Goal: Information Seeking & Learning: Learn about a topic

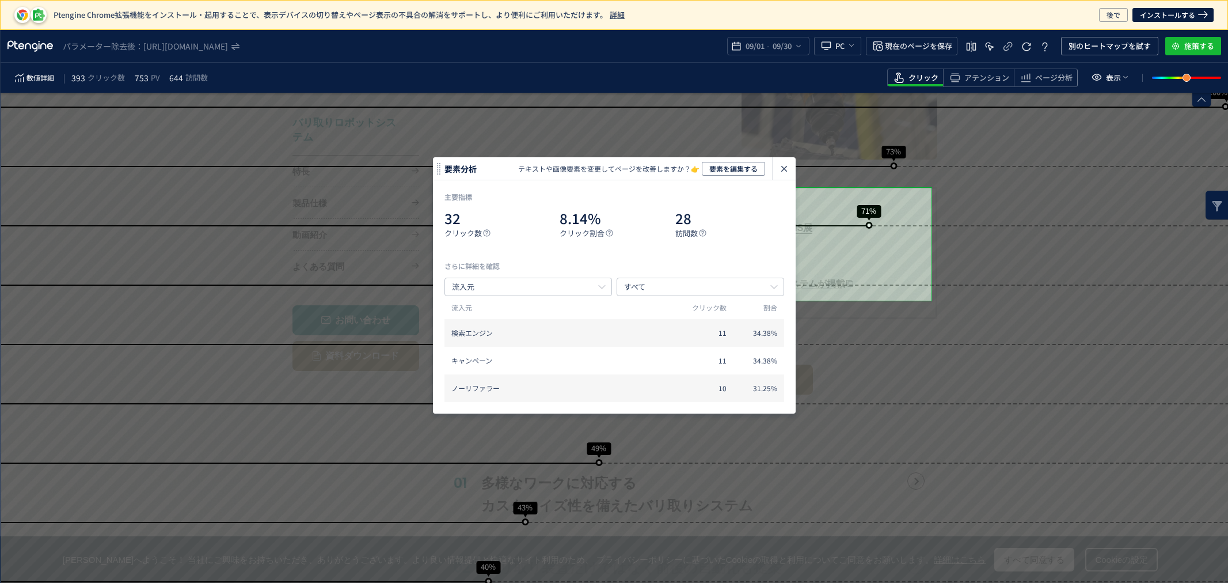
click at [781, 167] on use "heatmap-click-data-modal" at bounding box center [784, 169] width 6 height 6
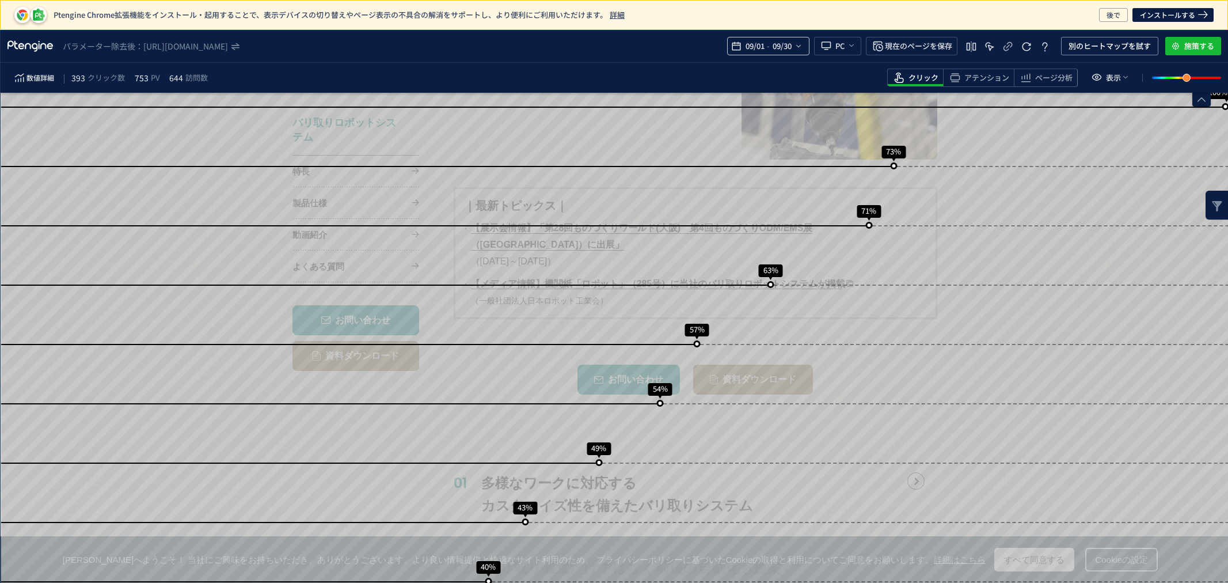
click at [802, 46] on div "09/01 - 09/30" at bounding box center [768, 46] width 82 height 18
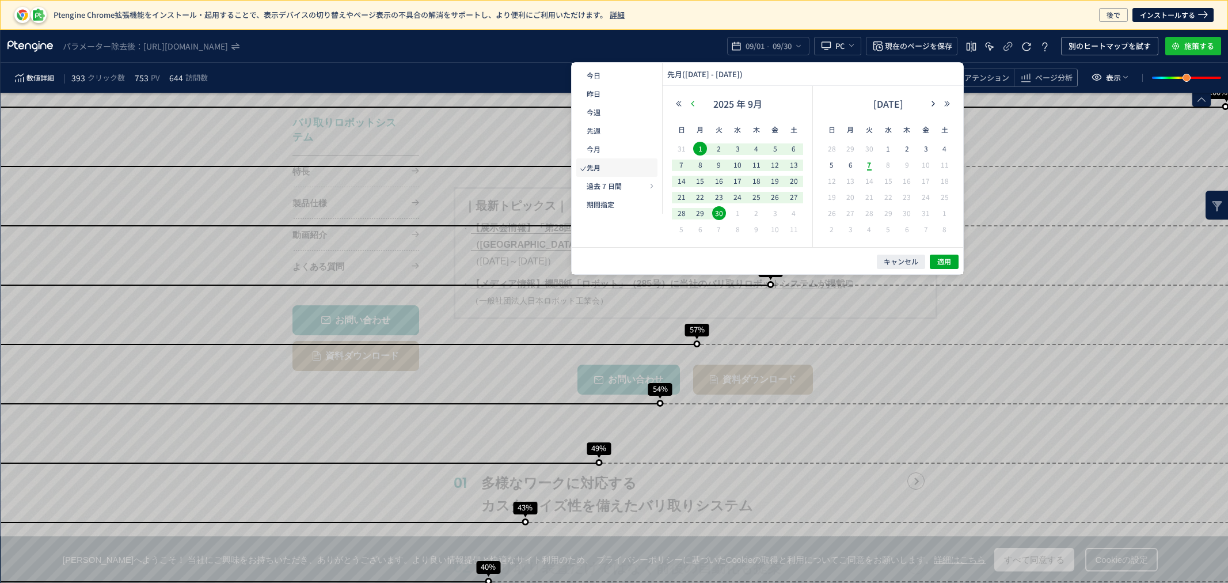
click at [693, 105] on use "button" at bounding box center [692, 103] width 3 height 5
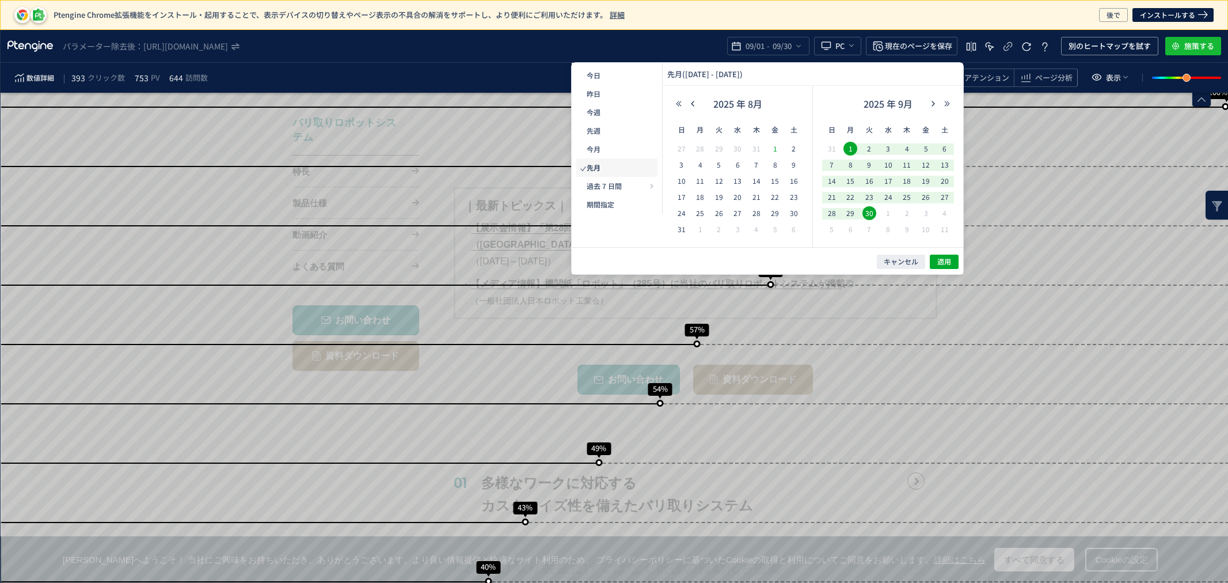
click at [777, 146] on span "1" at bounding box center [775, 149] width 14 height 14
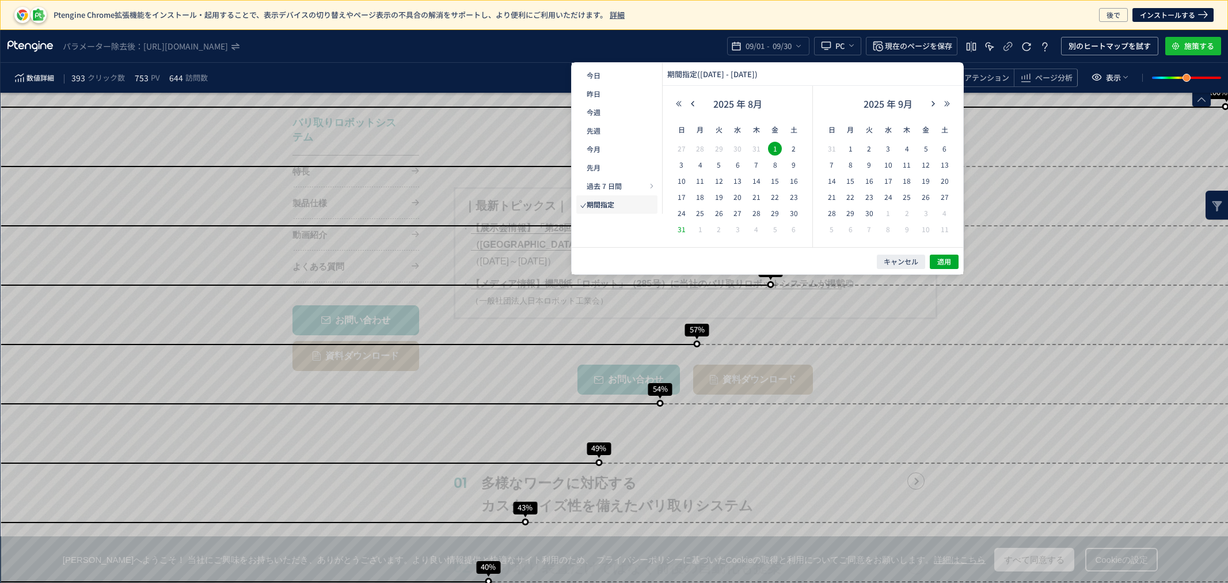
click at [682, 231] on span "31" at bounding box center [682, 229] width 14 height 14
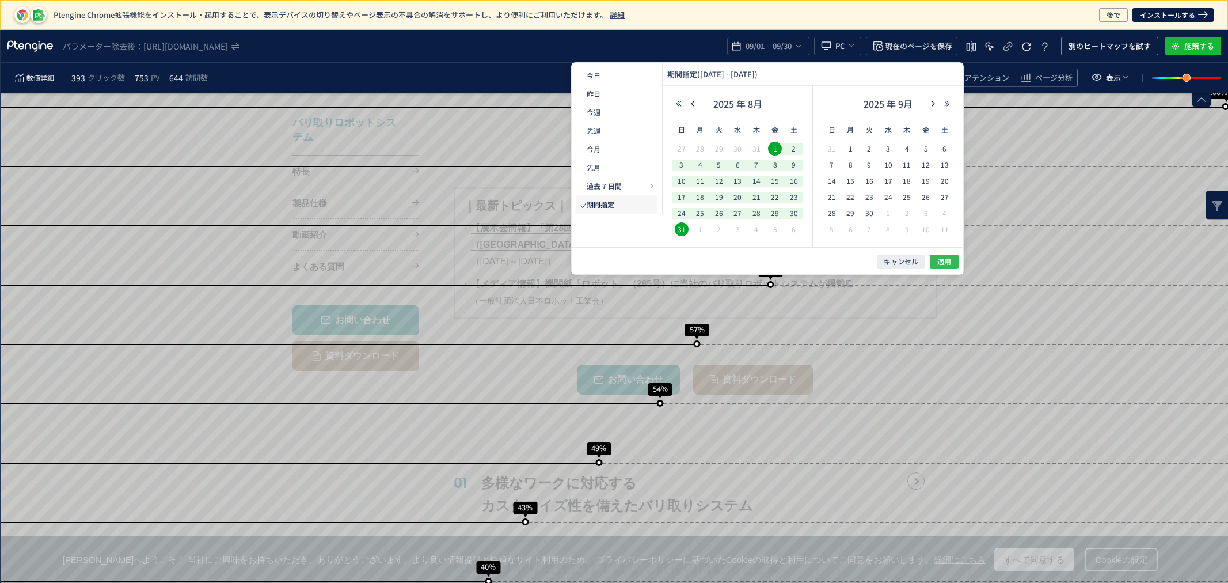
click at [941, 262] on span "適用" at bounding box center [944, 262] width 14 height 10
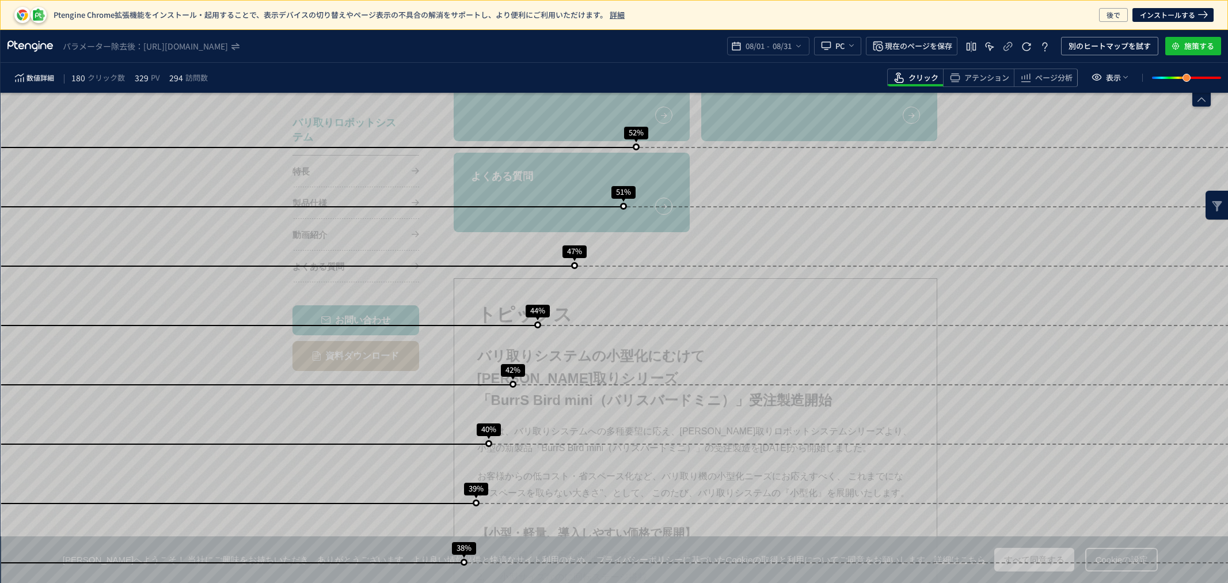
scroll to position [858, 0]
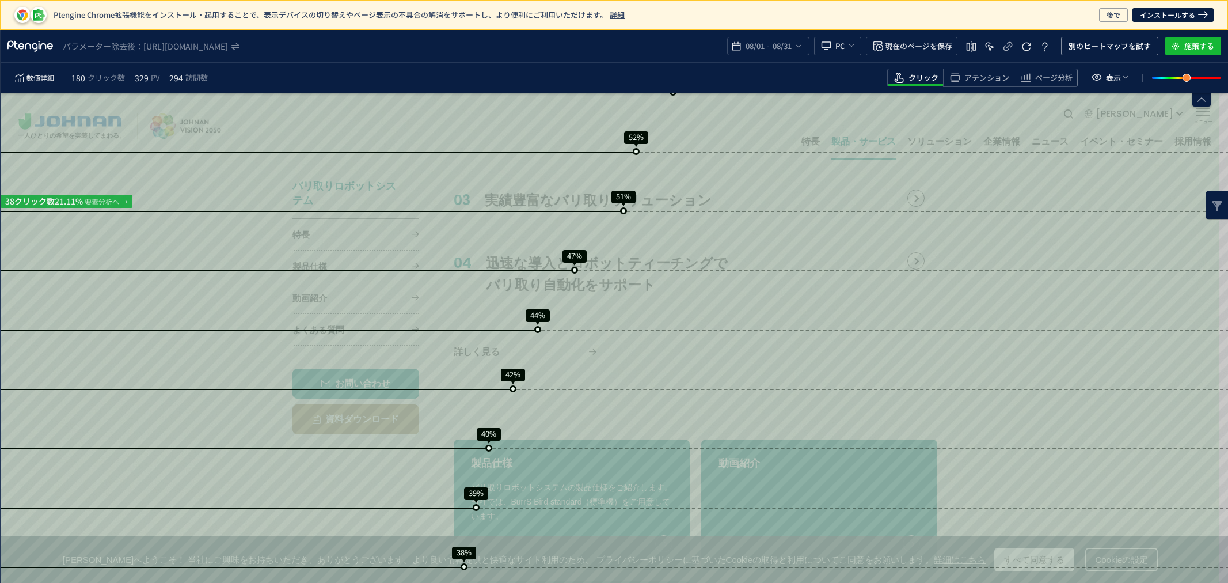
drag, startPoint x: 1219, startPoint y: 286, endPoint x: 1223, endPoint y: 294, distance: 9.5
click at [1223, 294] on div "スクロール到達率 100% スクロール到達率 79% スクロール到達率 75% スクロール到達率 68% スクロール到達率 63% スクロール到達率 60% …" at bounding box center [615, 554] width 1228 height 2638
click at [1224, 301] on div "スクロール到達率 100% スクロール到達率 79% スクロール到達率 75% スクロール到達率 68% スクロール到達率 63% スクロール到達率 60% …" at bounding box center [615, 554] width 1228 height 2638
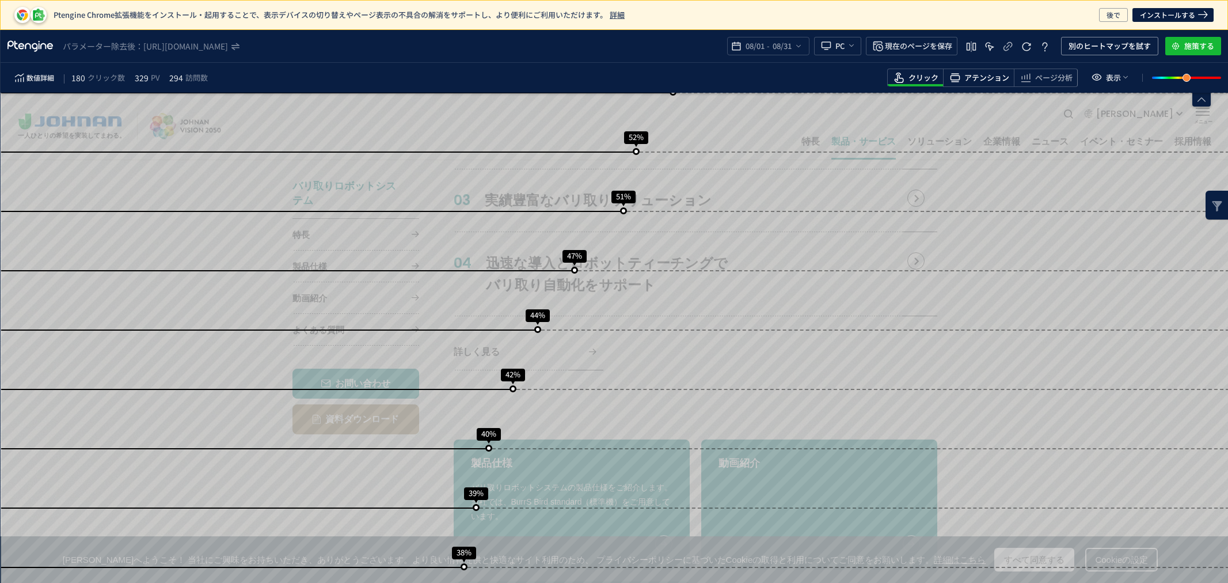
click at [990, 76] on span "アテンション" at bounding box center [986, 78] width 45 height 11
